Goal: Task Accomplishment & Management: Manage account settings

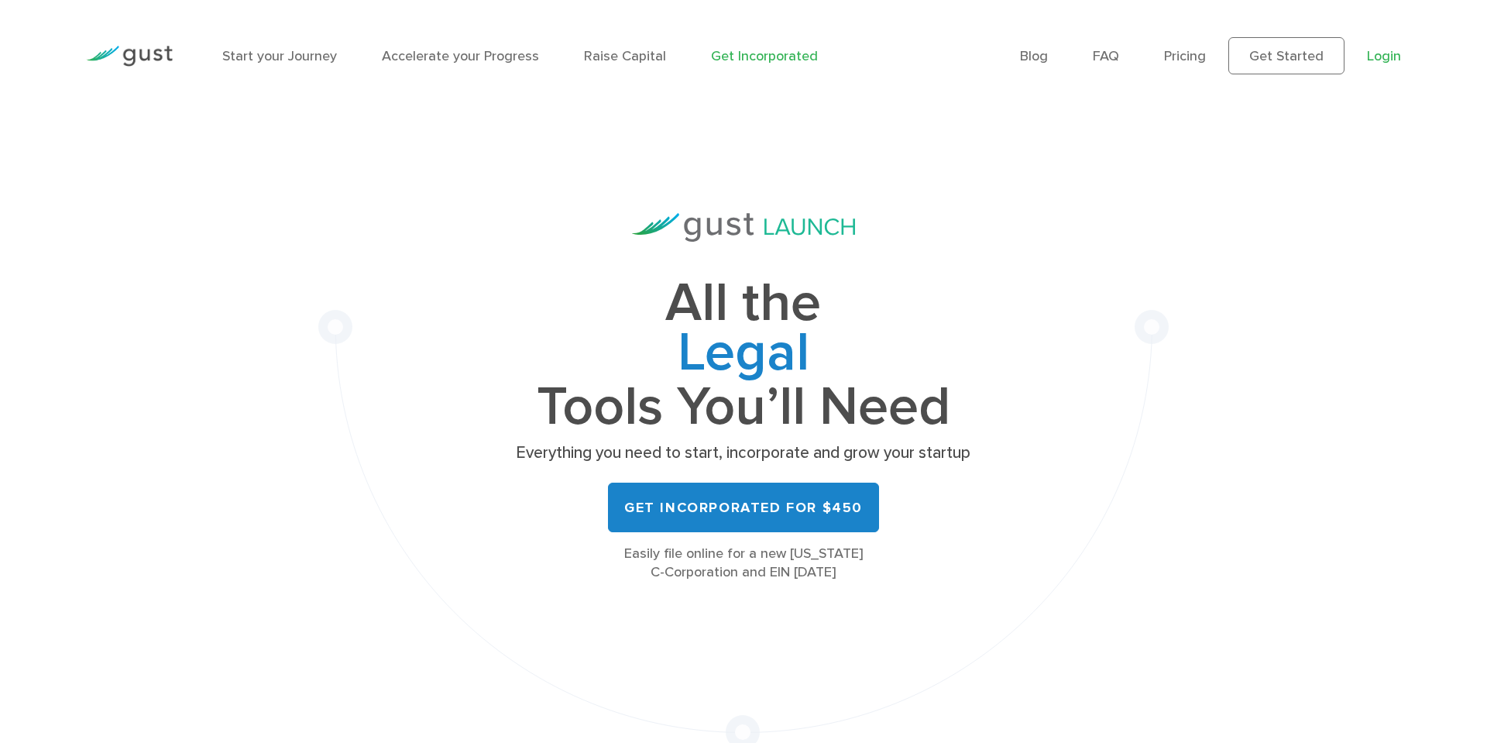
click at [1395, 53] on link "Login" at bounding box center [1384, 56] width 34 height 16
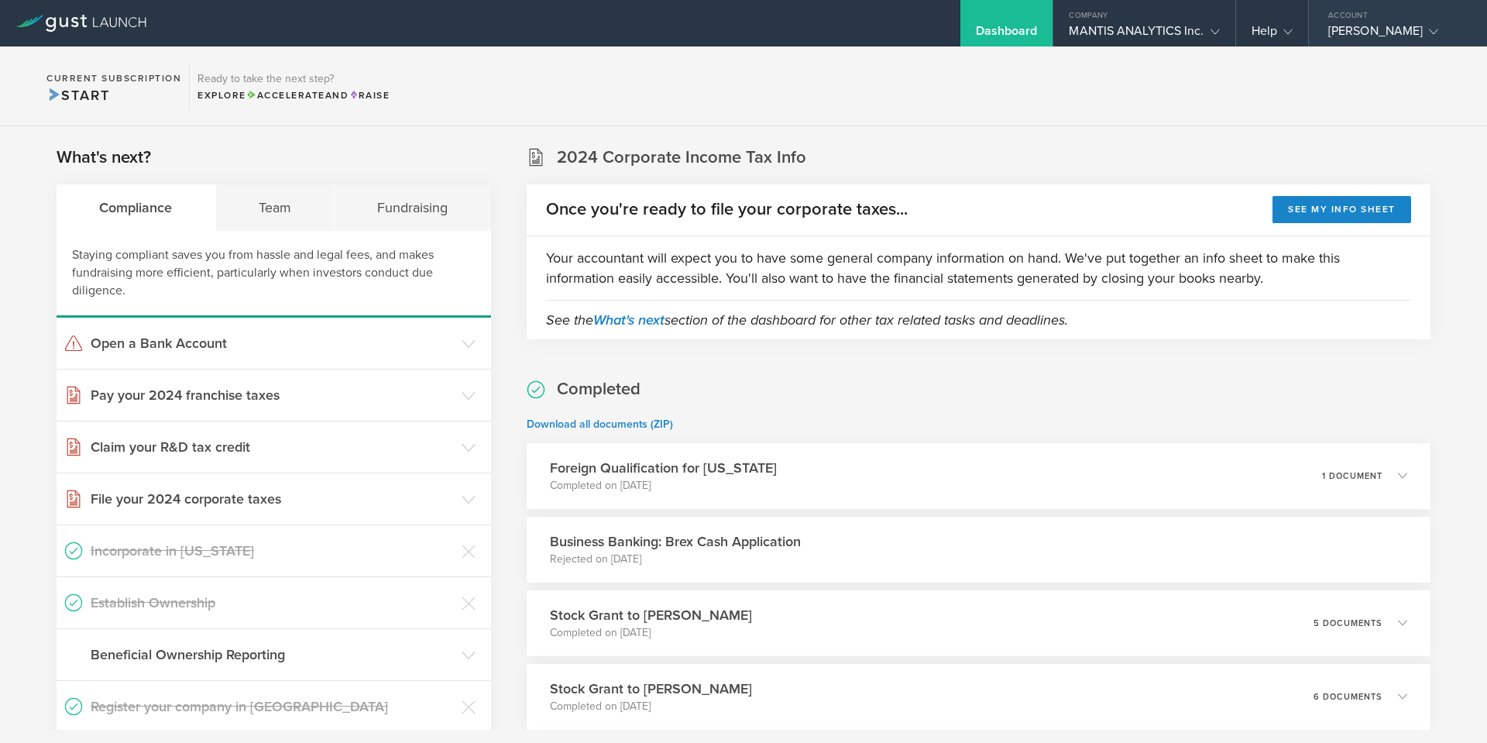
click at [1366, 23] on div "[PERSON_NAME]" at bounding box center [1394, 34] width 132 height 23
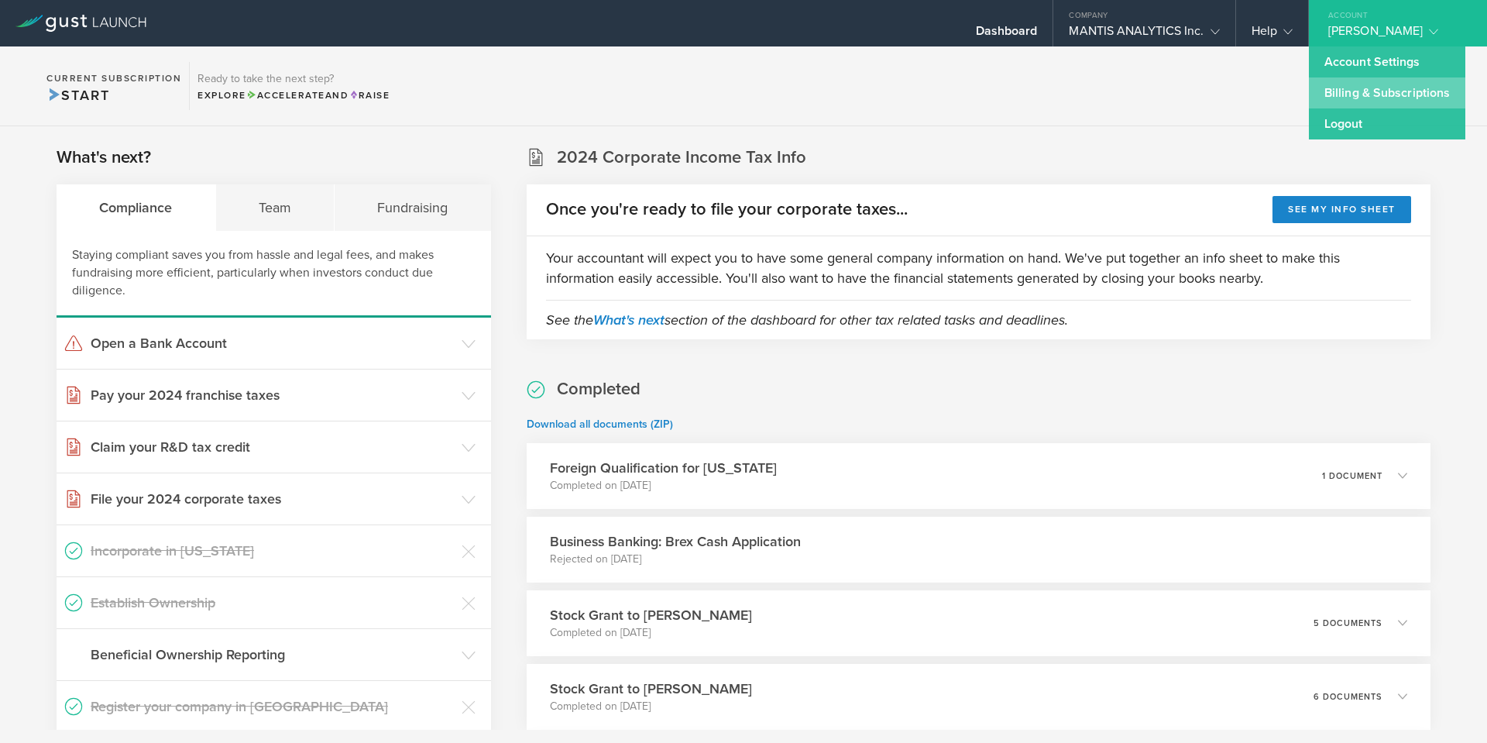
click at [1346, 93] on link "Billing & Subscriptions" at bounding box center [1387, 92] width 156 height 31
